Goal: Transaction & Acquisition: Purchase product/service

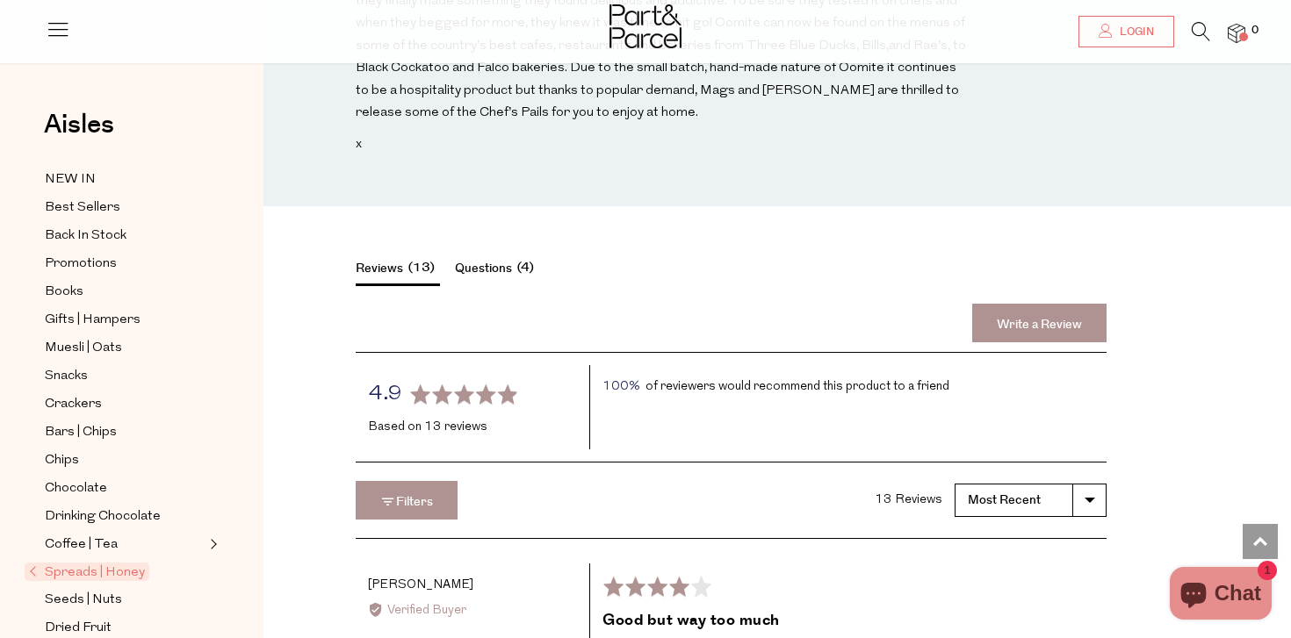
scroll to position [2261, 0]
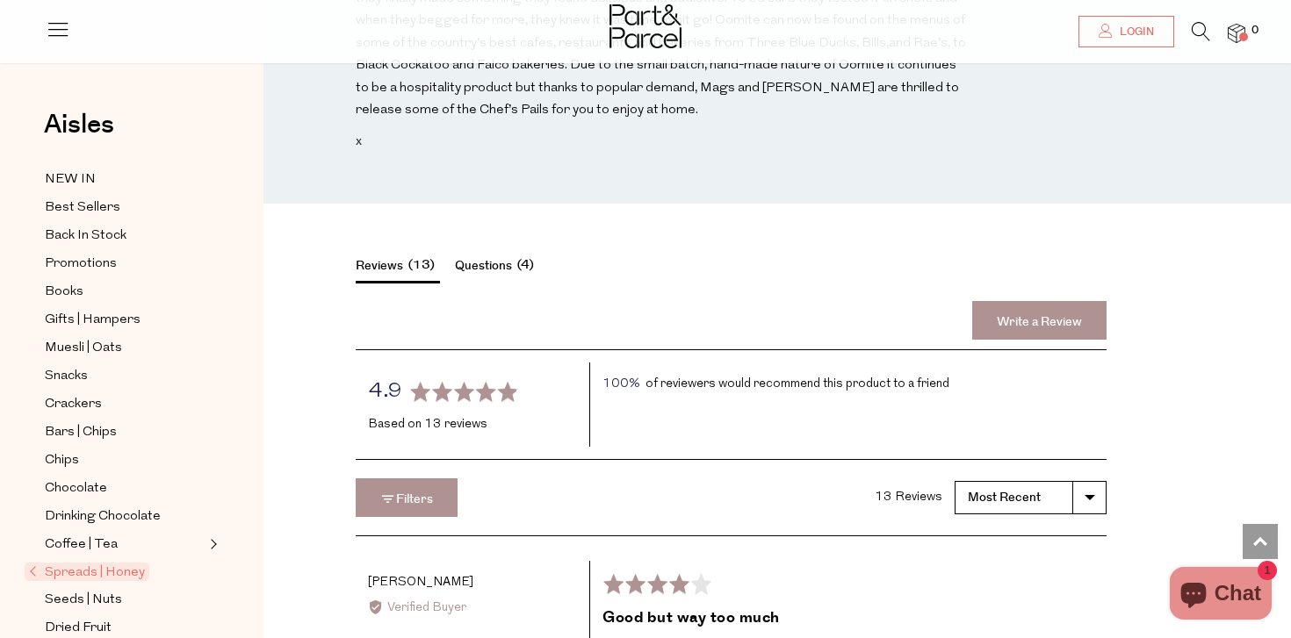
click at [492, 256] on button "Questions 4" at bounding box center [497, 268] width 84 height 25
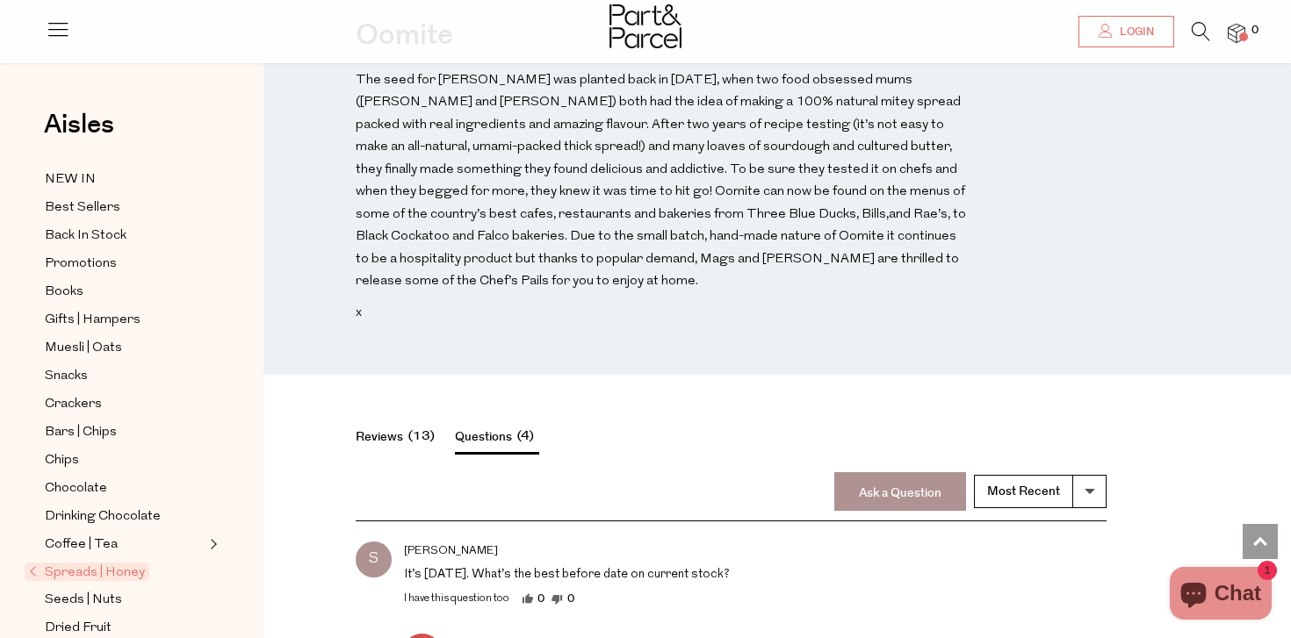
scroll to position [2090, 0]
click at [415, 426] on span "13" at bounding box center [421, 436] width 37 height 20
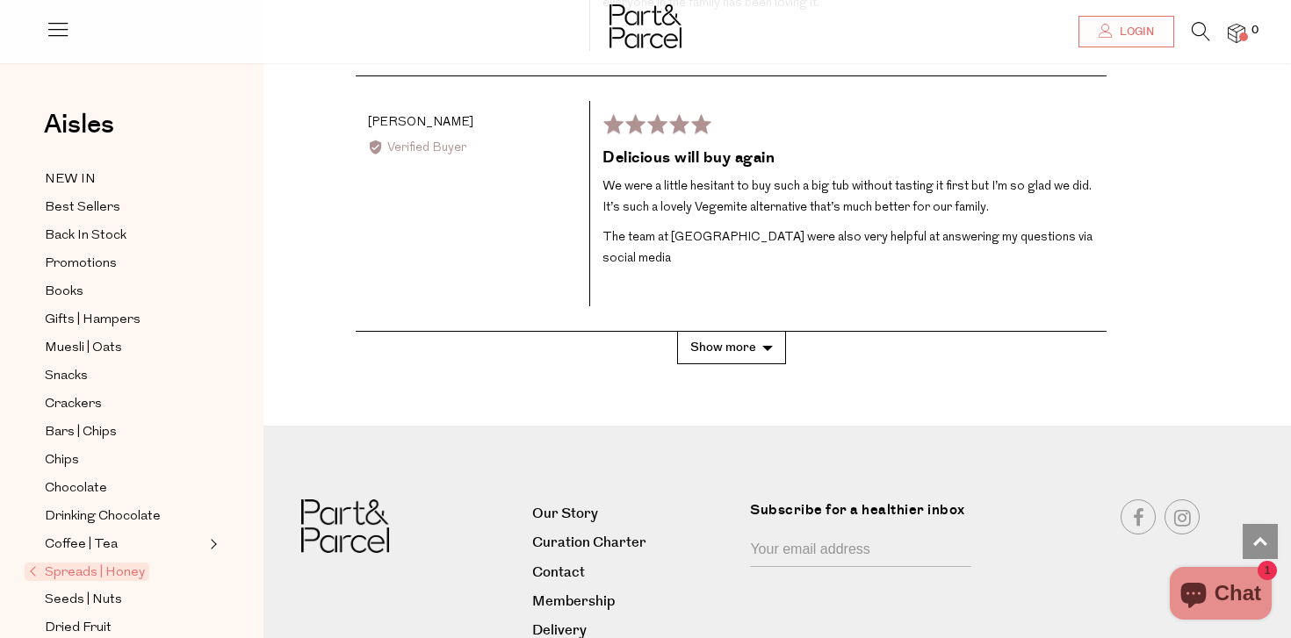
scroll to position [3562, 0]
click at [754, 239] on div "JM Joelene M. Reviewed by Joelene M. Verified Buyer I recommend this product Ra…" at bounding box center [731, 206] width 751 height 256
click at [749, 335] on button "Show more" at bounding box center [731, 351] width 109 height 32
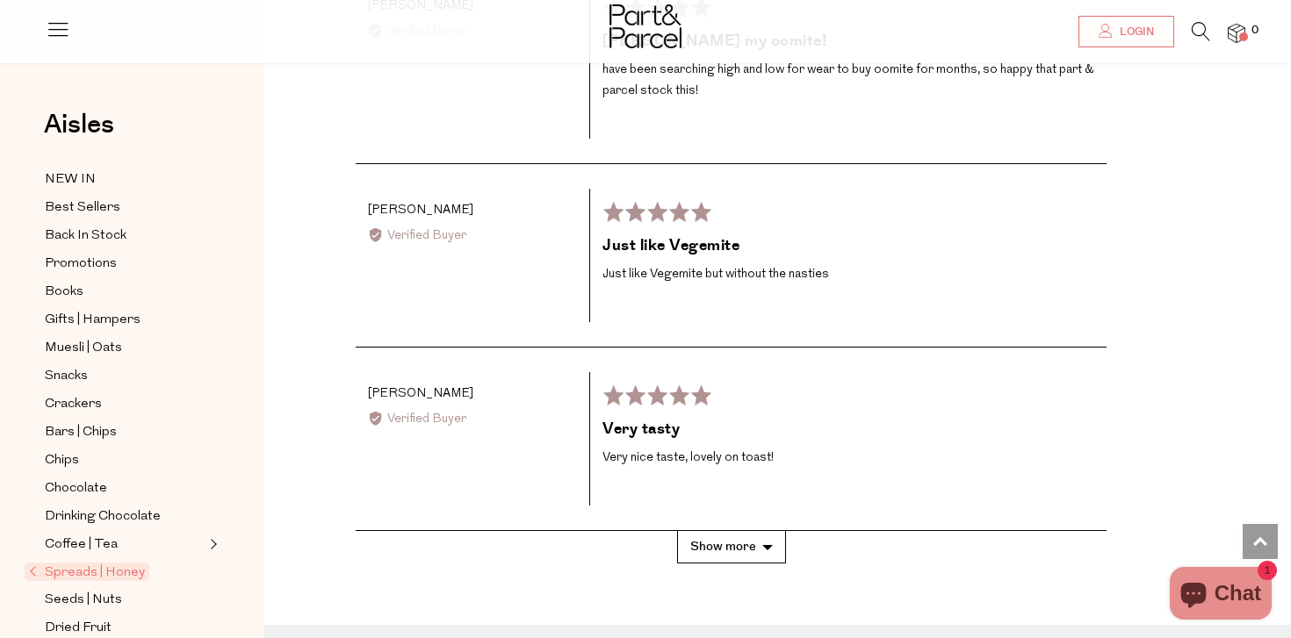
scroll to position [4351, 0]
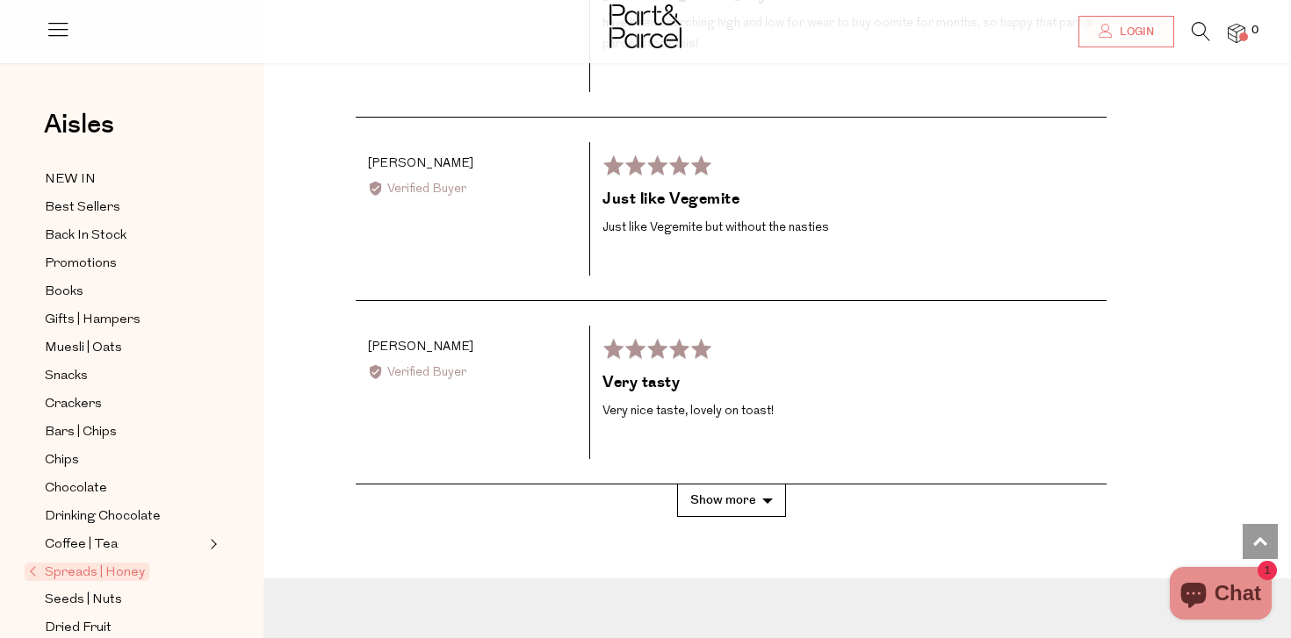
click at [718, 485] on button "Show more" at bounding box center [731, 501] width 109 height 32
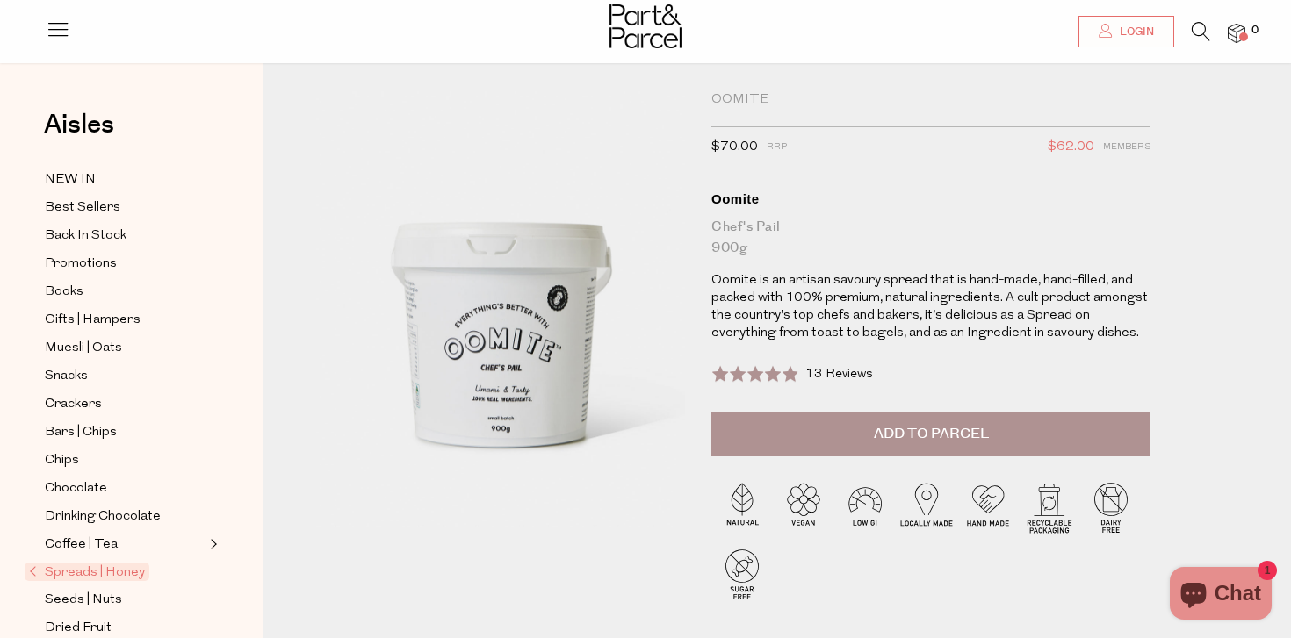
scroll to position [23, 0]
click at [941, 434] on span "Add to Parcel" at bounding box center [931, 436] width 115 height 20
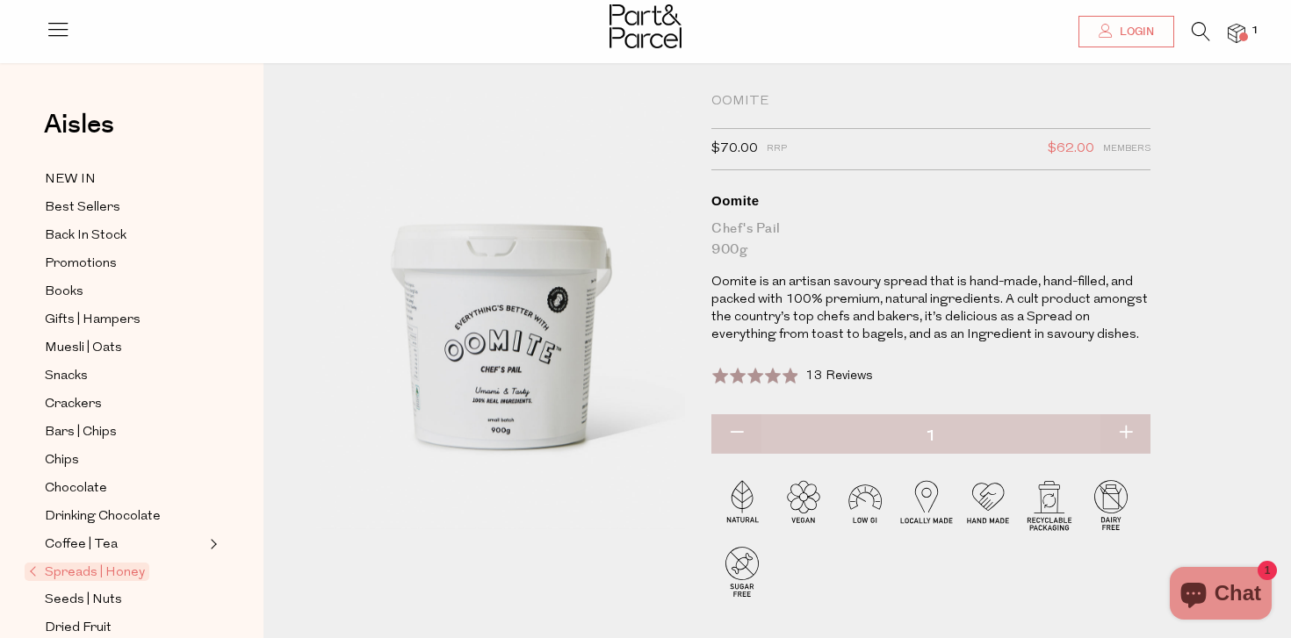
click at [1244, 35] on span at bounding box center [1243, 36] width 9 height 9
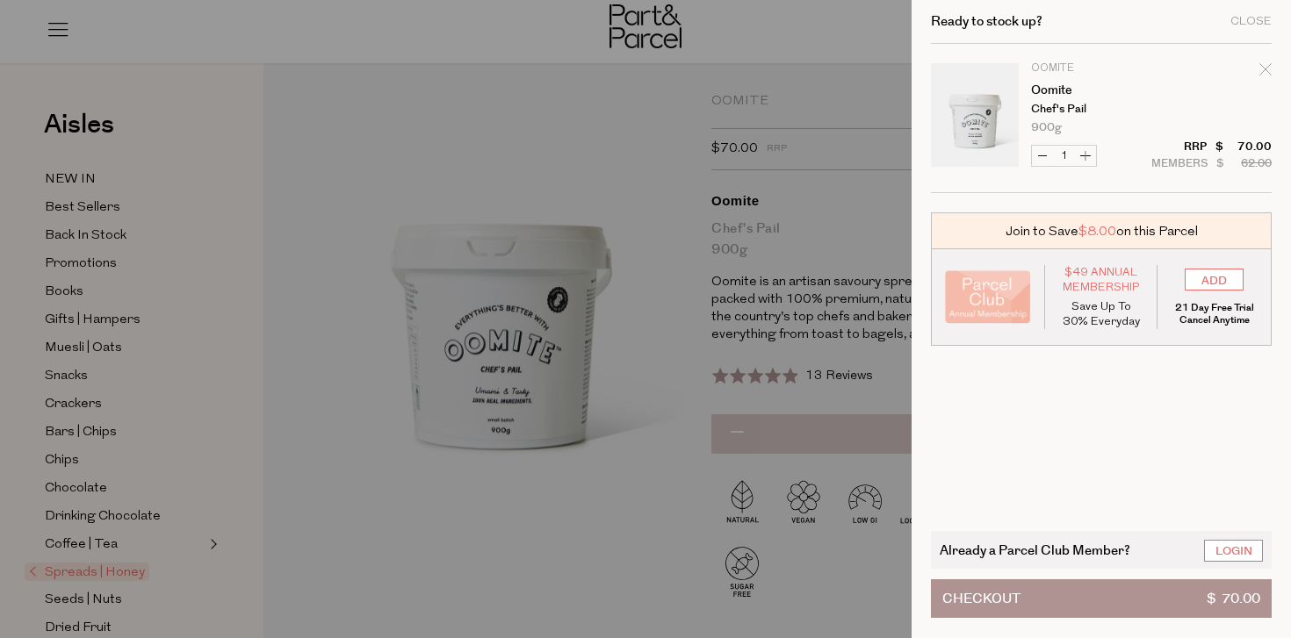
click at [1262, 70] on icon "Remove Oomite" at bounding box center [1265, 69] width 12 height 12
type input "Add Membership"
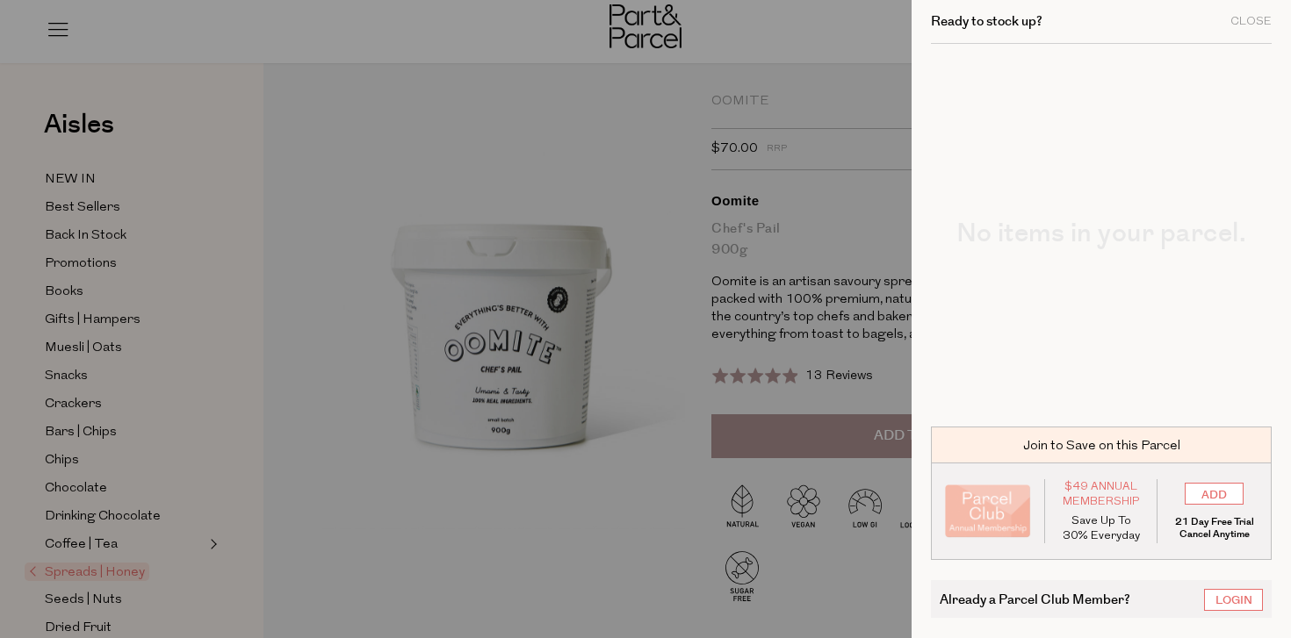
click at [844, 148] on div at bounding box center [645, 319] width 1291 height 638
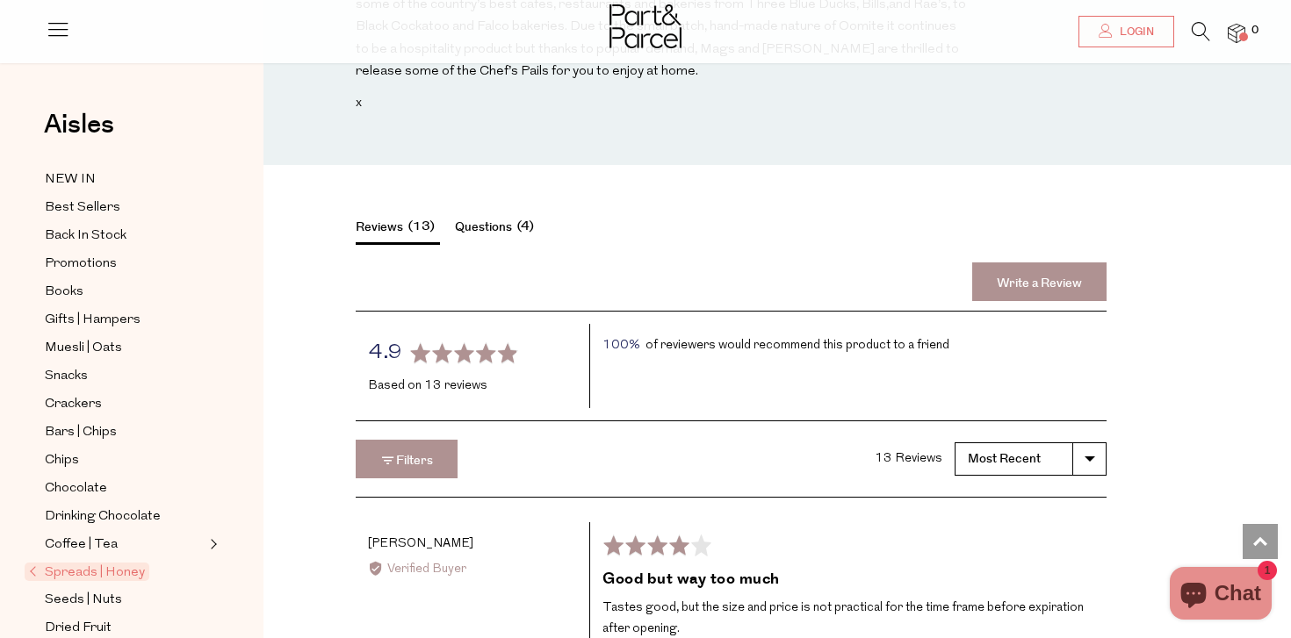
scroll to position [2304, 0]
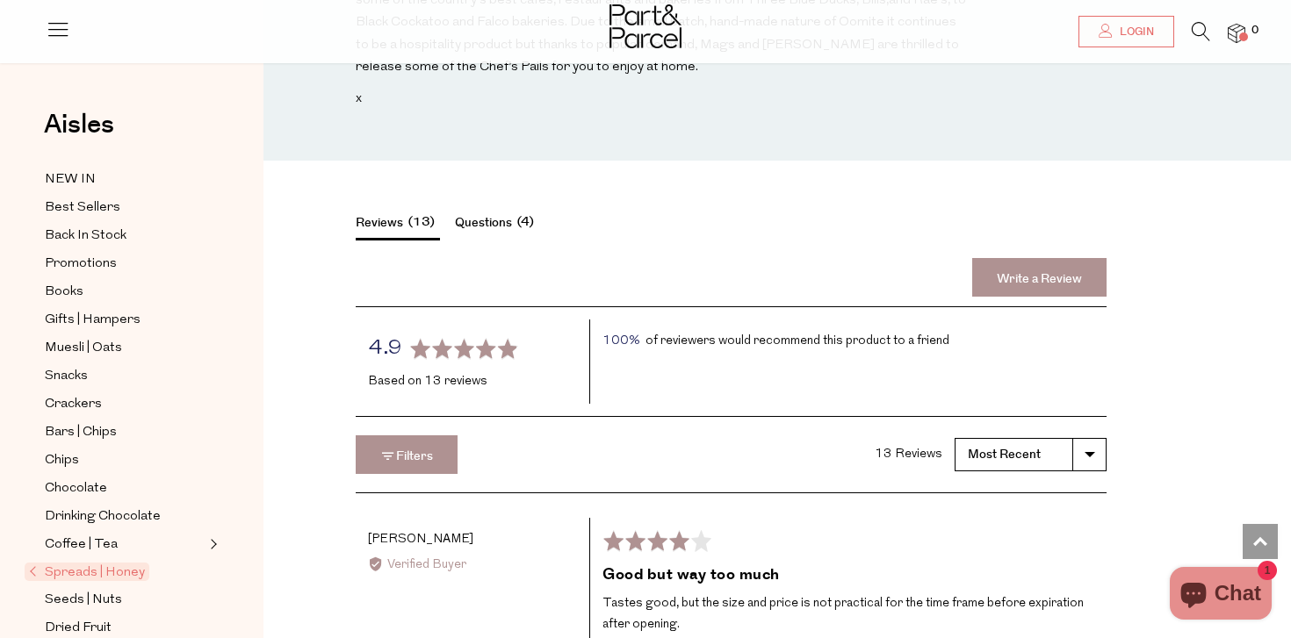
click at [486, 213] on button "Questions 4" at bounding box center [497, 225] width 84 height 25
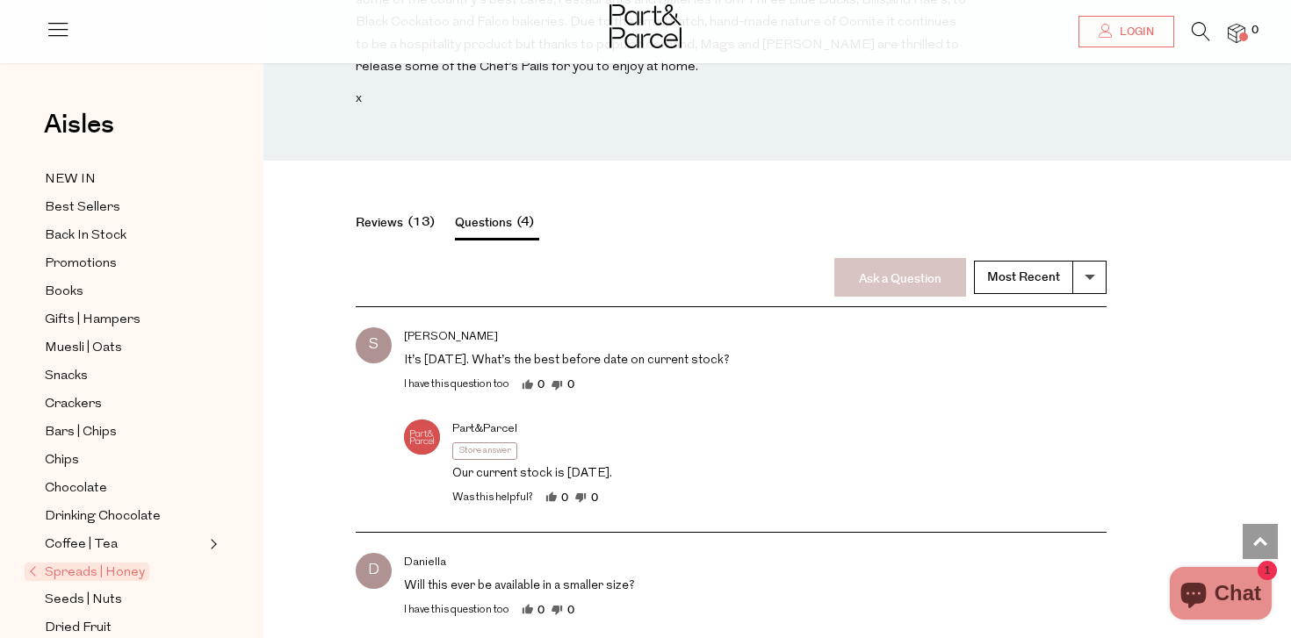
click at [875, 258] on link "Ask a Question" at bounding box center [900, 277] width 132 height 39
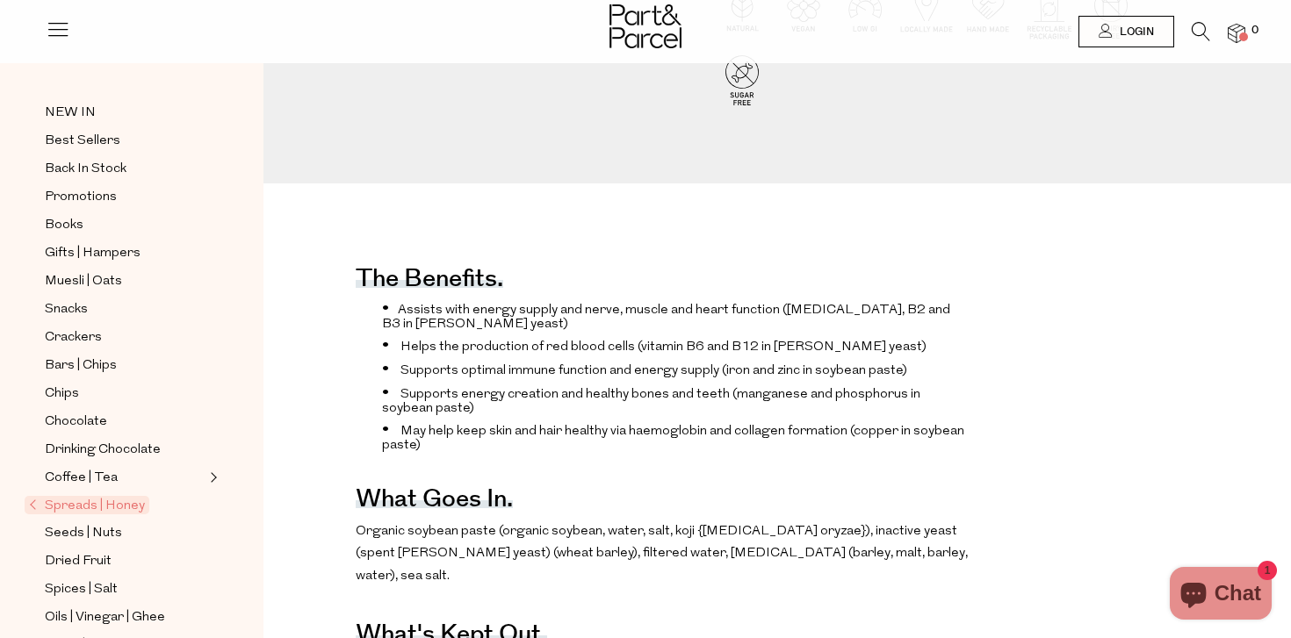
scroll to position [0, 0]
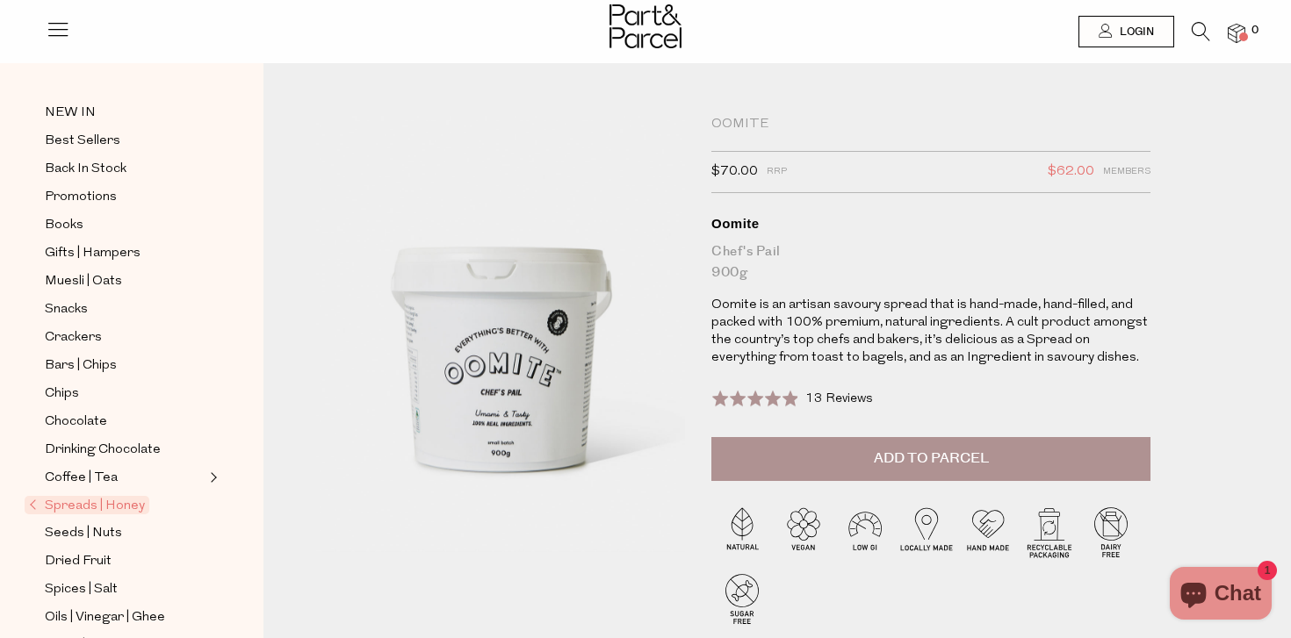
click at [941, 462] on span "Add to Parcel" at bounding box center [931, 459] width 115 height 20
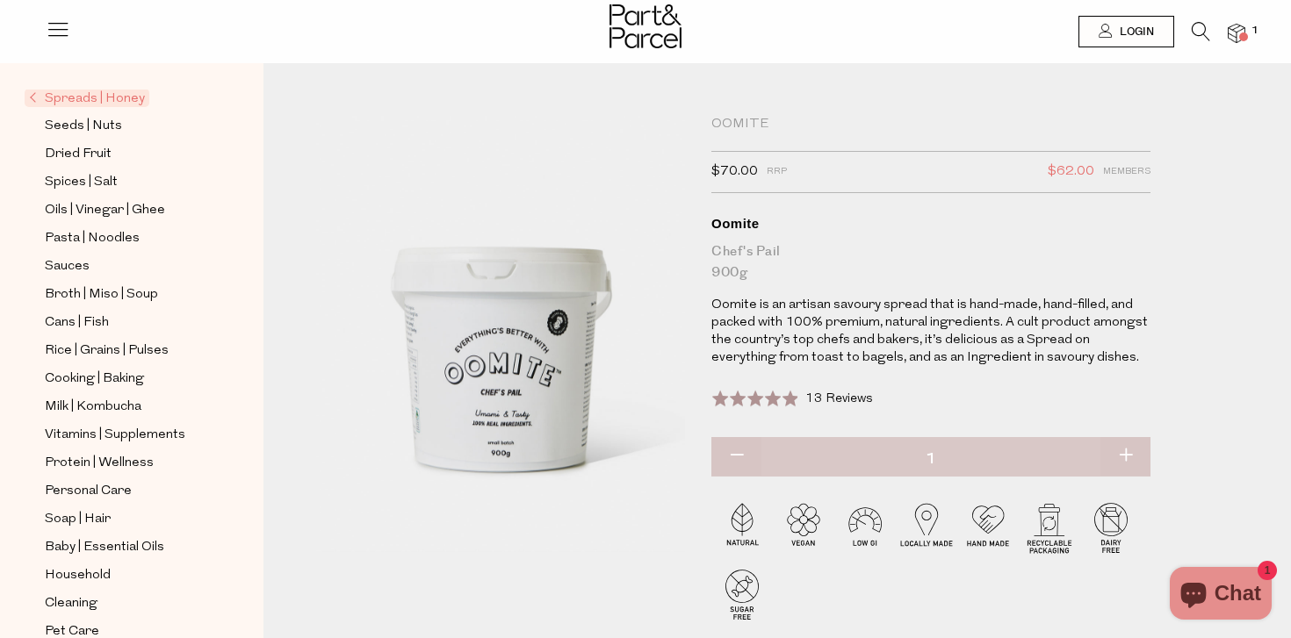
scroll to position [479, 0]
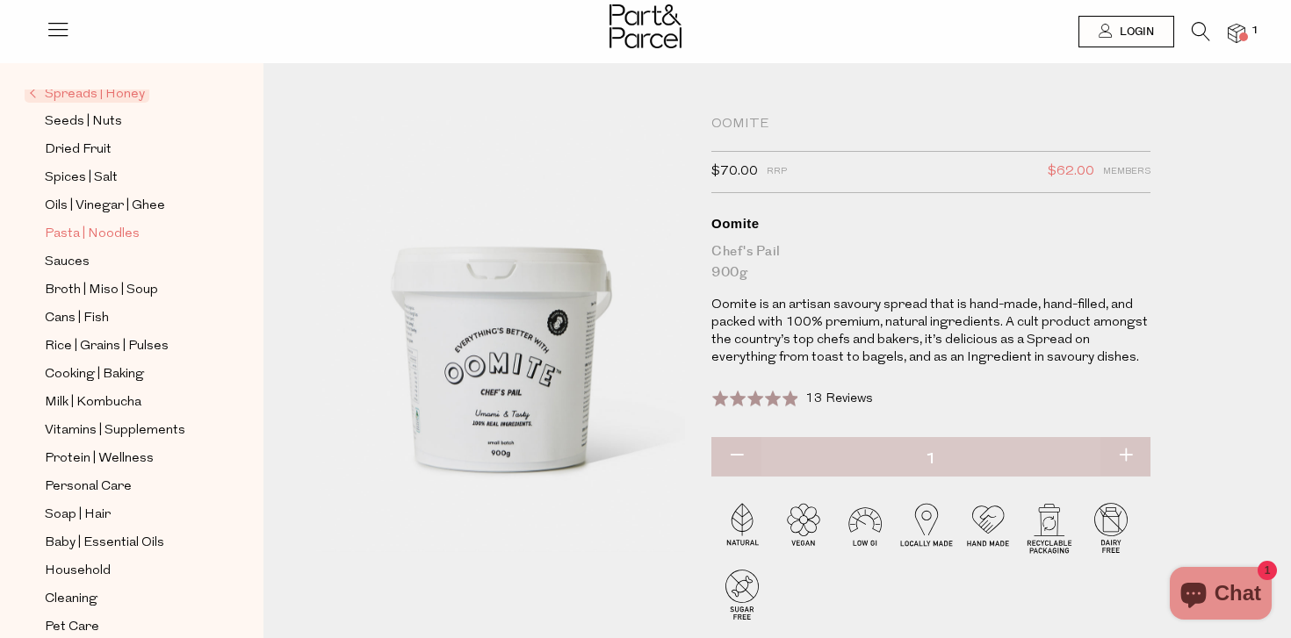
click at [77, 231] on span "Pasta | Noodles" at bounding box center [92, 234] width 95 height 21
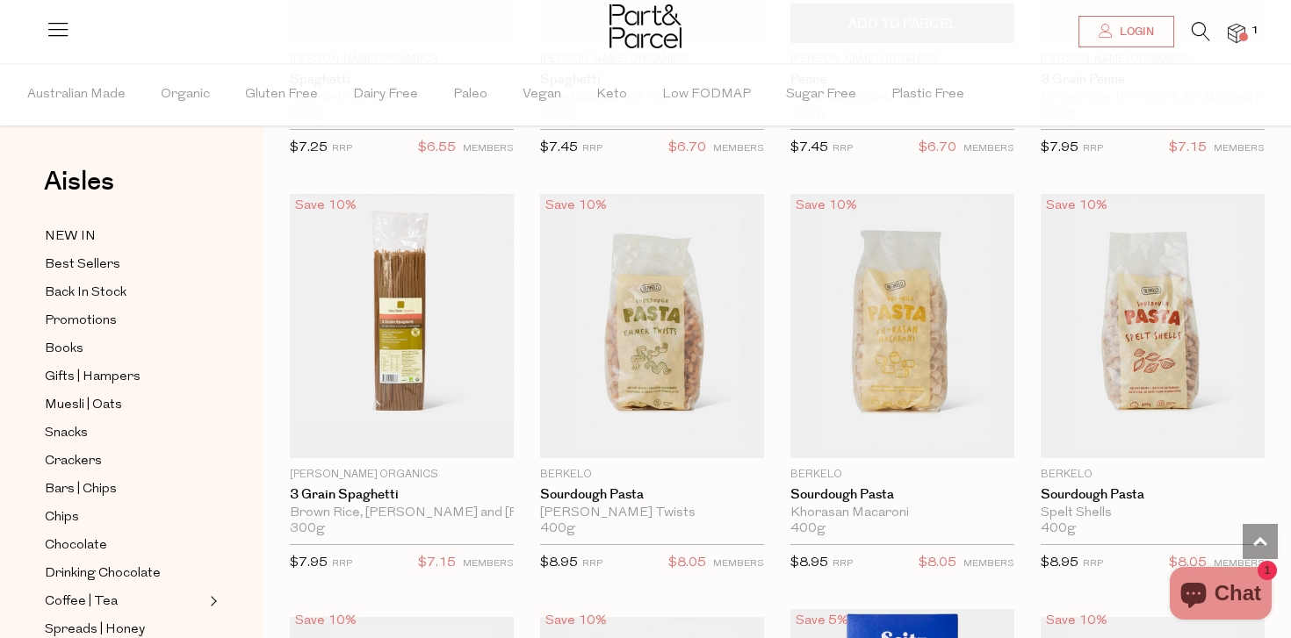
scroll to position [1734, 0]
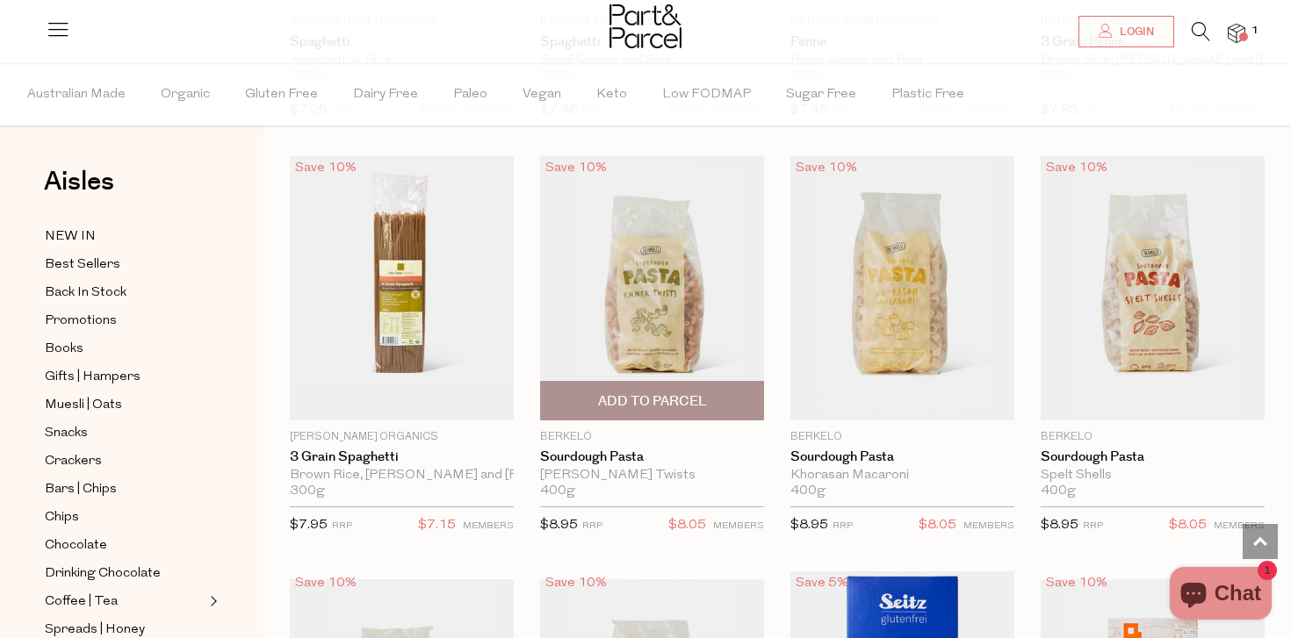
click at [632, 409] on span "Add To Parcel" at bounding box center [652, 402] width 109 height 18
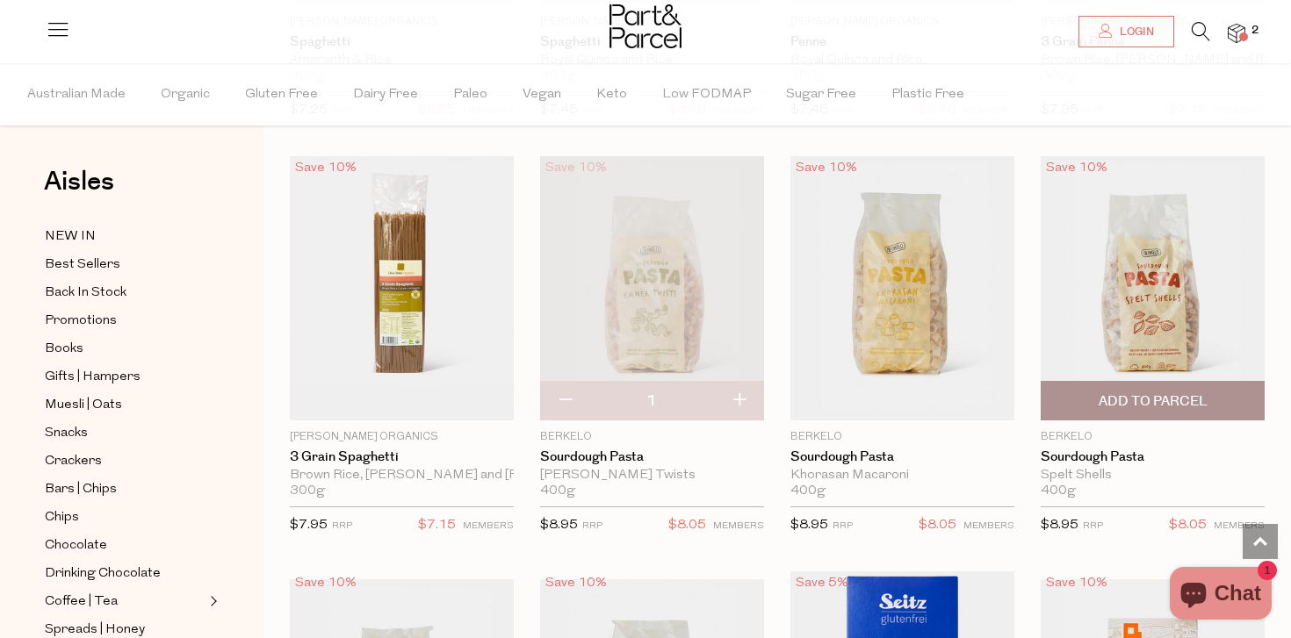
click at [1146, 415] on span "Add To Parcel" at bounding box center [1152, 401] width 213 height 38
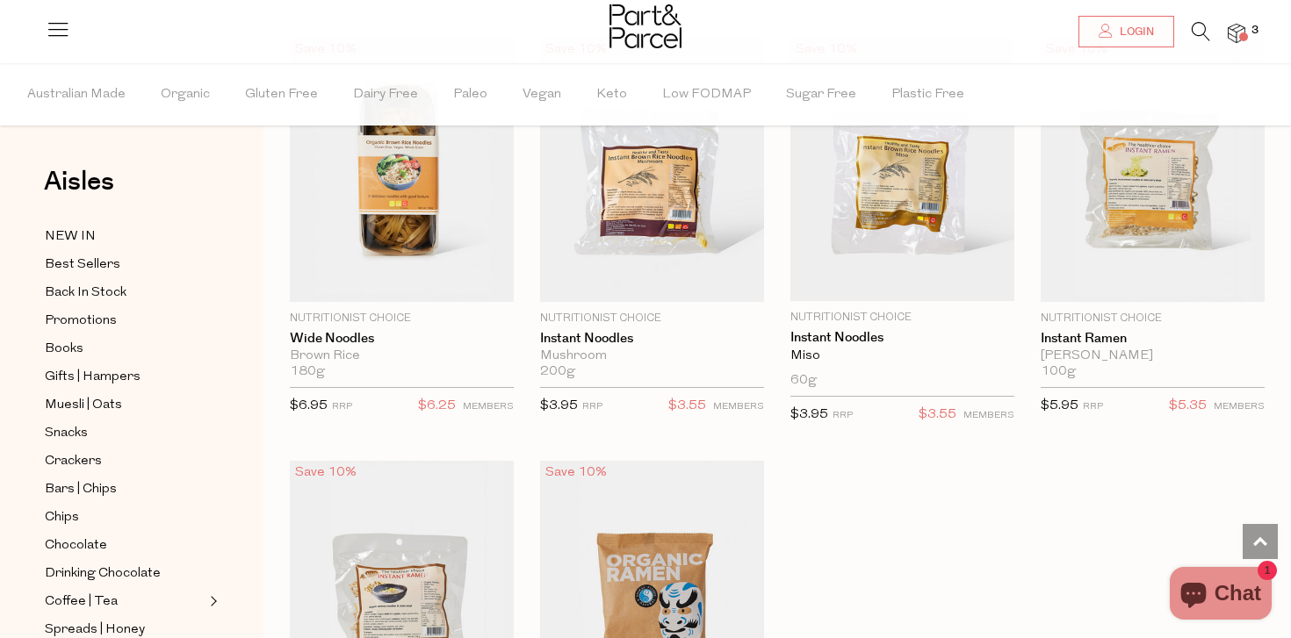
scroll to position [4772, 0]
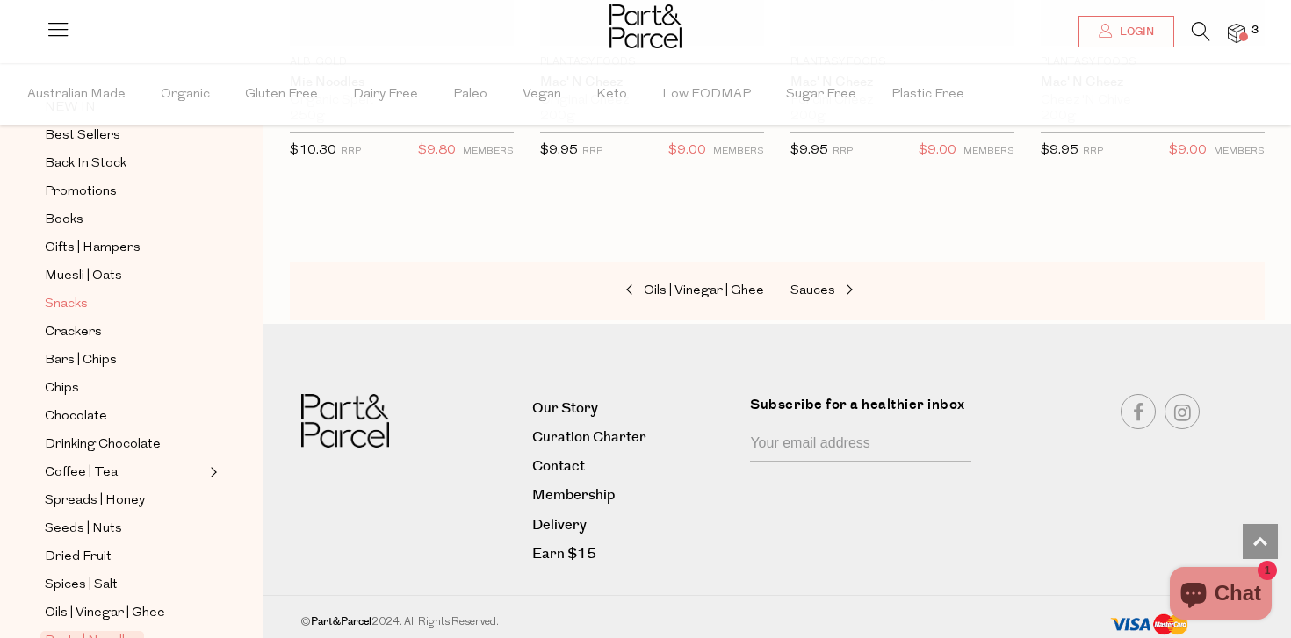
scroll to position [130, 0]
click at [76, 410] on span "Chocolate" at bounding box center [76, 416] width 62 height 21
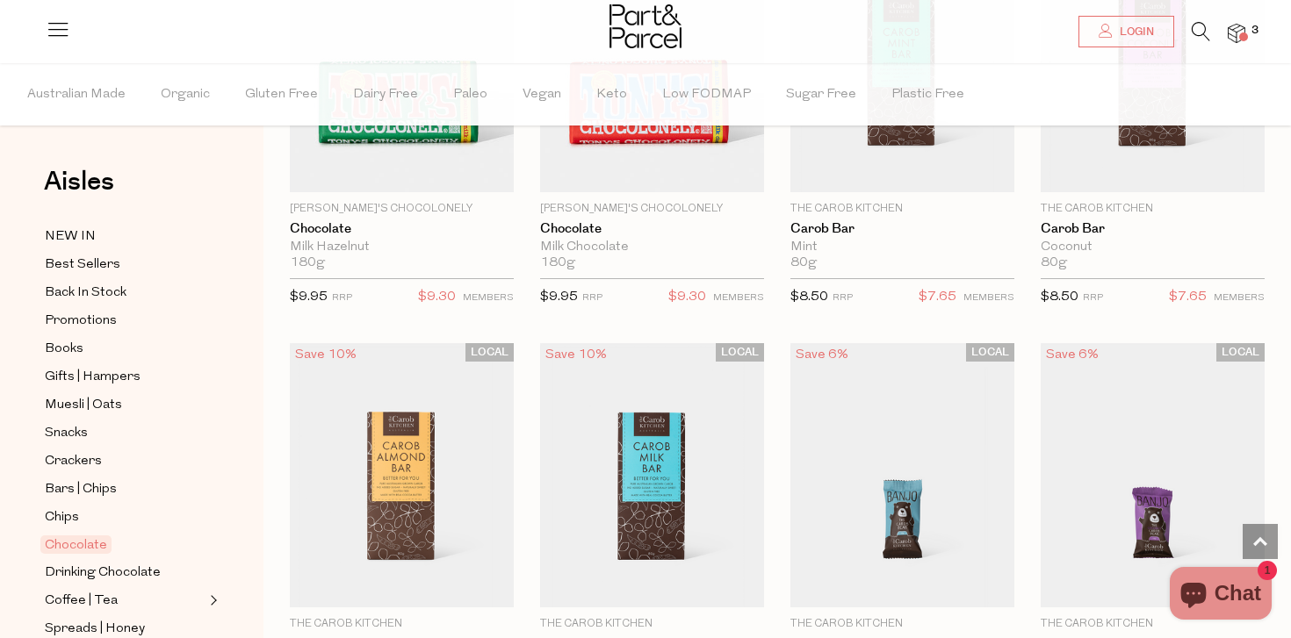
scroll to position [4500, 0]
click at [70, 442] on span "Snacks" at bounding box center [66, 433] width 43 height 21
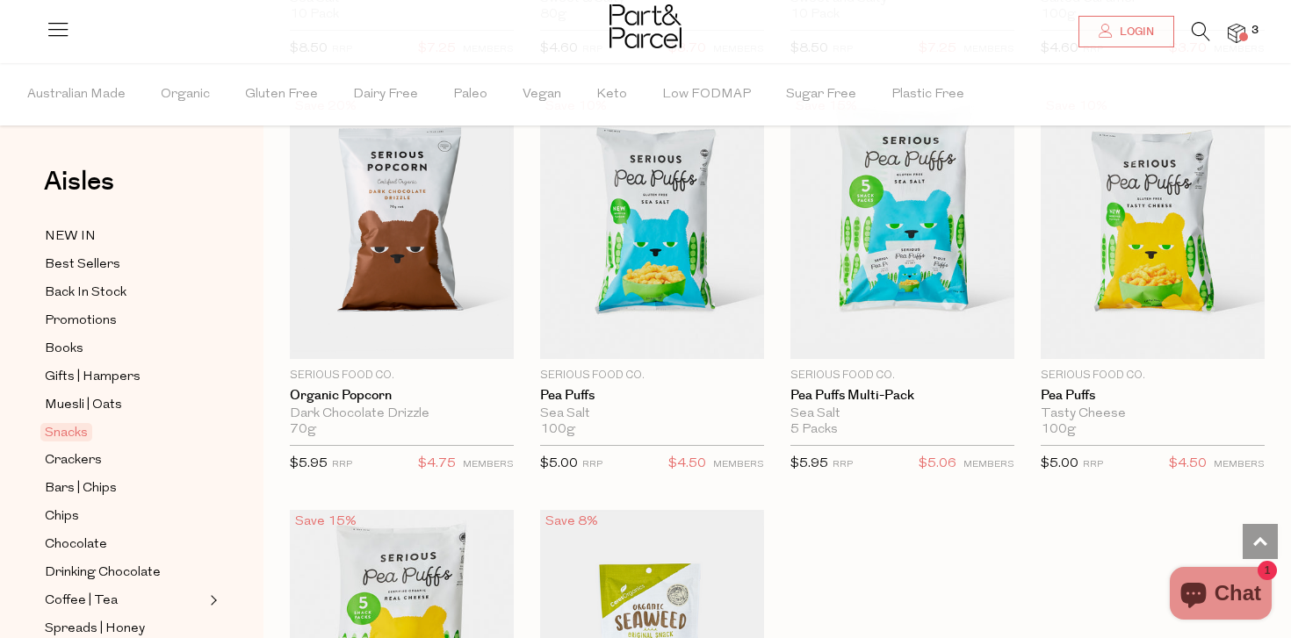
scroll to position [4773, 0]
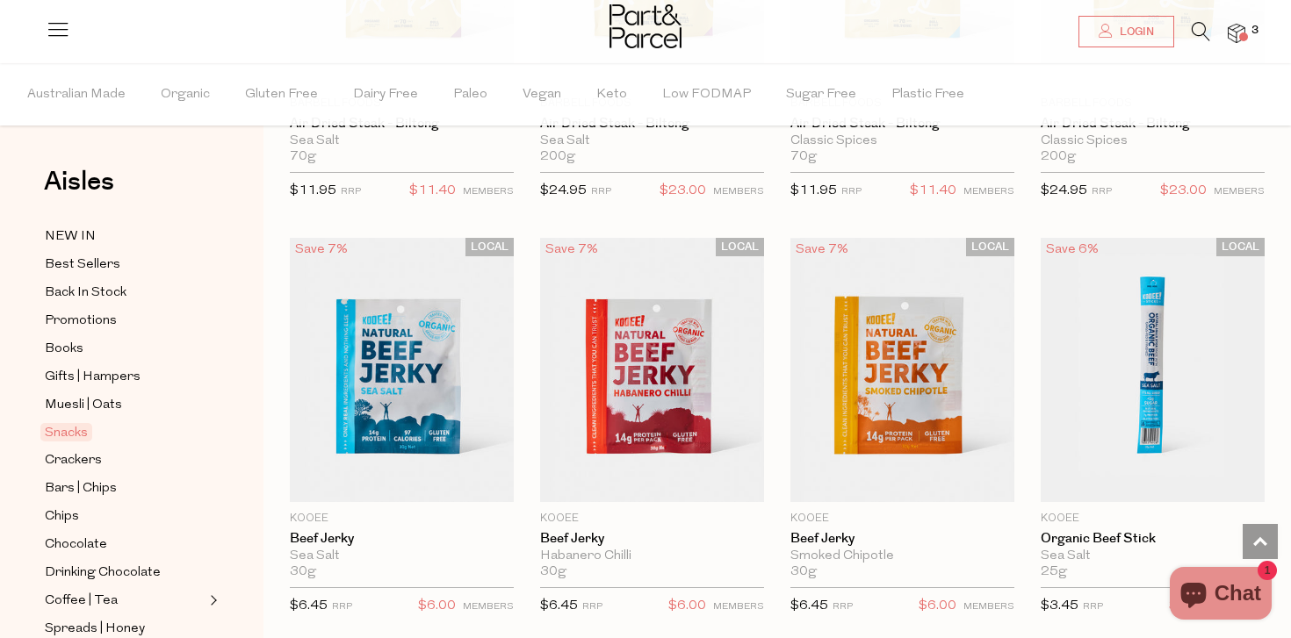
scroll to position [407, 0]
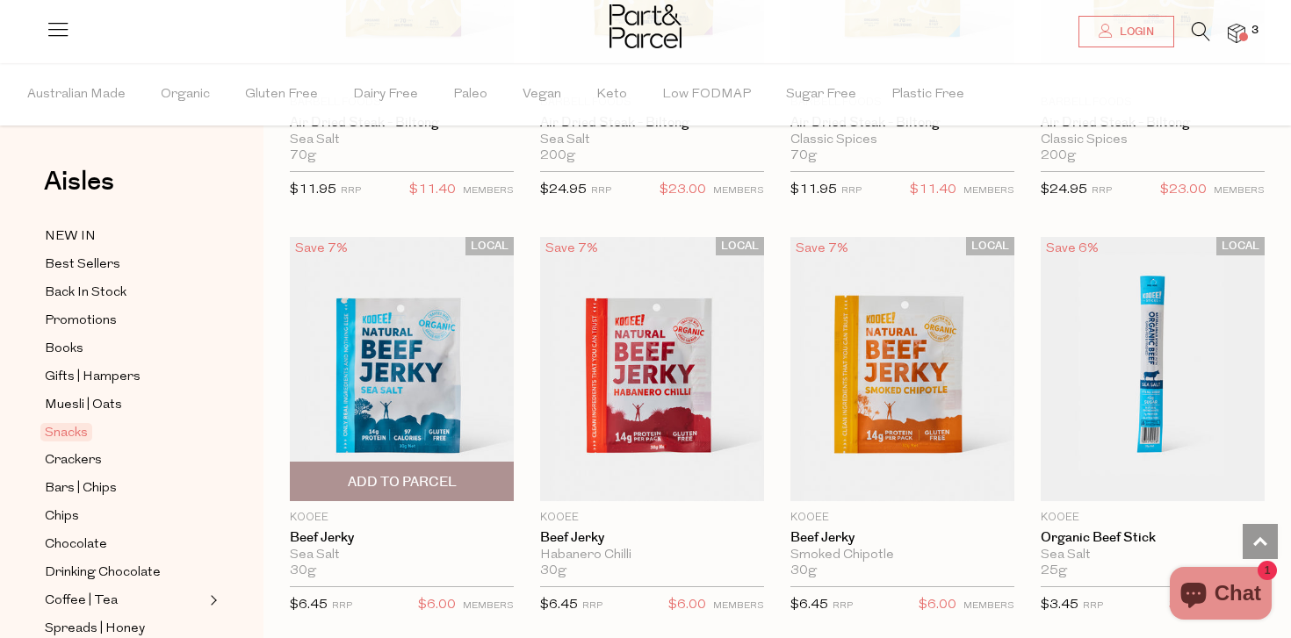
click at [393, 354] on img at bounding box center [402, 369] width 224 height 264
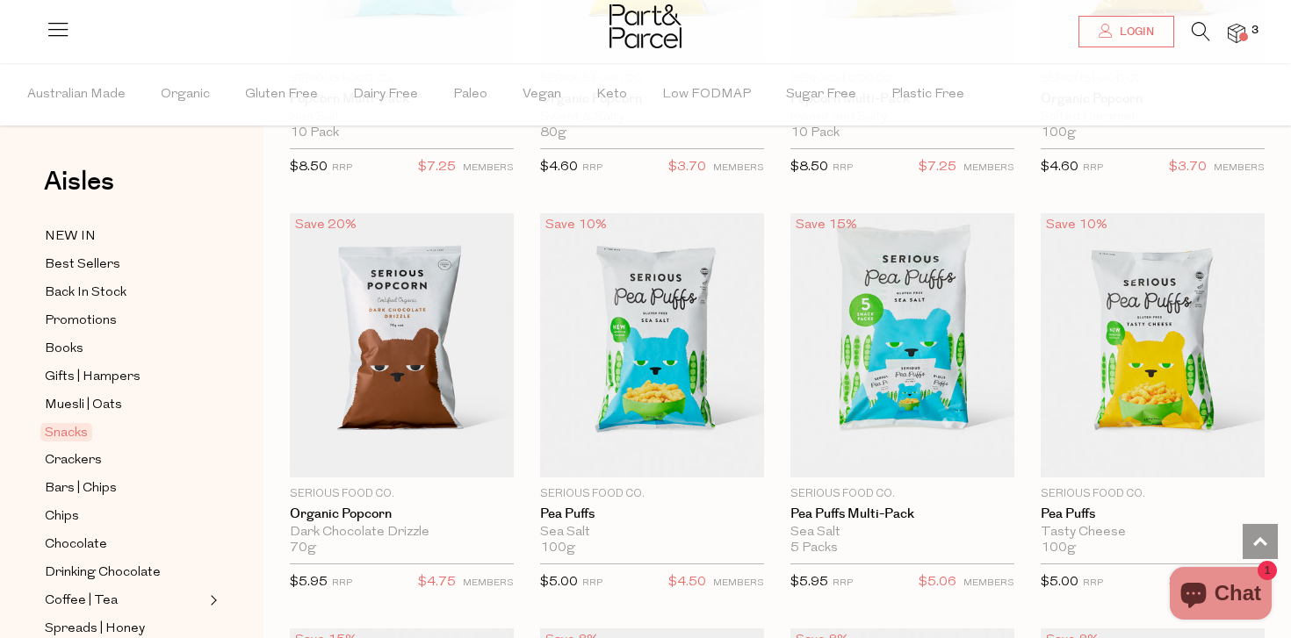
scroll to position [4614, 0]
